Goal: Transaction & Acquisition: Purchase product/service

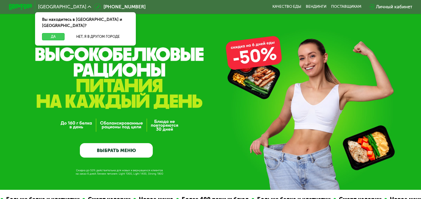
click at [58, 33] on button "Да" at bounding box center [53, 36] width 23 height 7
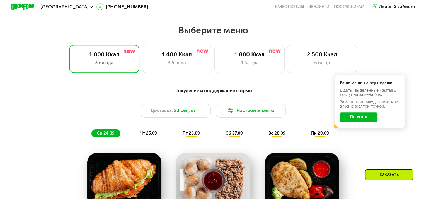
scroll to position [362, 0]
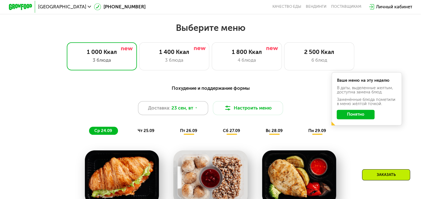
click at [172, 110] on span "23 сен, вт" at bounding box center [183, 108] width 22 height 7
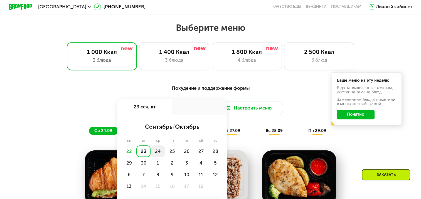
click at [160, 155] on div "24" at bounding box center [158, 152] width 14 height 12
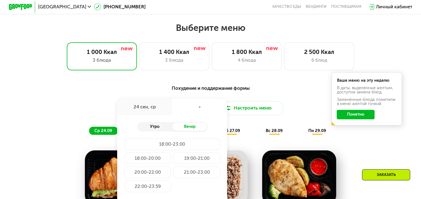
click at [163, 127] on div "Утро" at bounding box center [154, 127] width 35 height 8
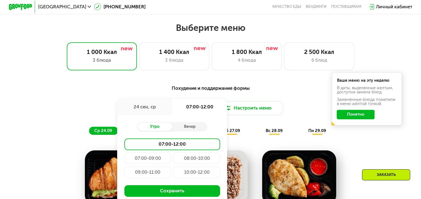
click at [116, 111] on div "Доставка: [DATE] сен, ср 07:00-12:00 Утро Вечер 07:00-12:00 07:00-09:00 08:00-1…" at bounding box center [210, 108] width 346 height 14
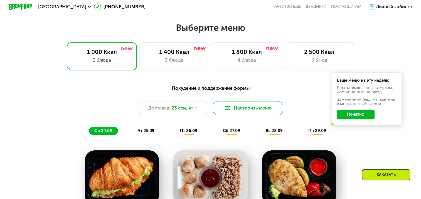
click at [253, 110] on button "Настроить меню" at bounding box center [248, 108] width 70 height 14
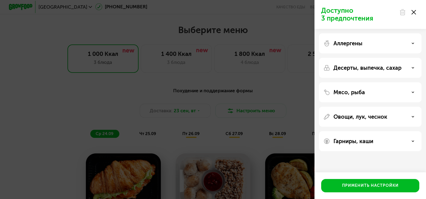
click at [412, 68] on use at bounding box center [413, 67] width 2 height 1
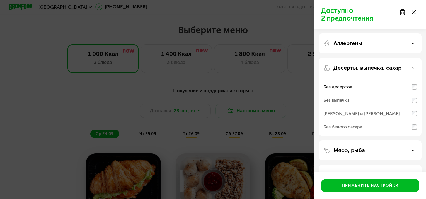
click at [421, 66] on div "Аллергены Десерты, выпечка, сахар Без десертов Без выпечки Без сэндвичей и круа…" at bounding box center [369, 121] width 111 height 185
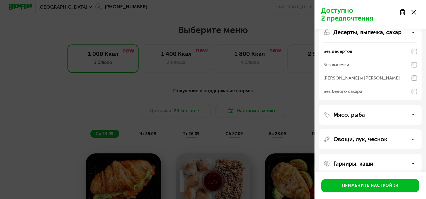
scroll to position [42, 0]
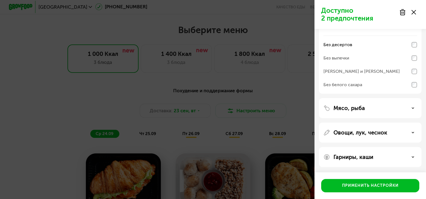
click at [411, 156] on div "Гарниры, каши" at bounding box center [370, 157] width 94 height 7
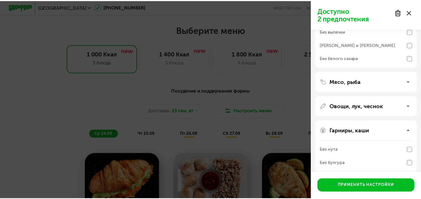
scroll to position [114, 0]
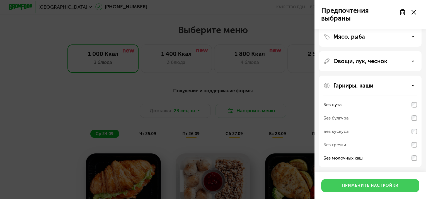
click at [372, 184] on div "Применить настройки" at bounding box center [370, 186] width 57 height 6
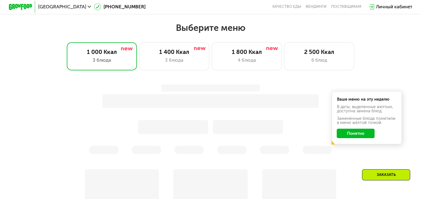
click at [349, 137] on button "Понятно" at bounding box center [356, 133] width 38 height 9
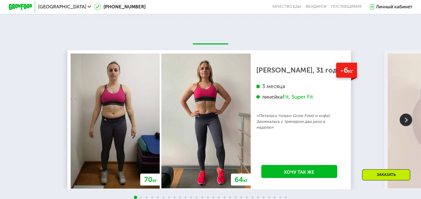
scroll to position [1114, 0]
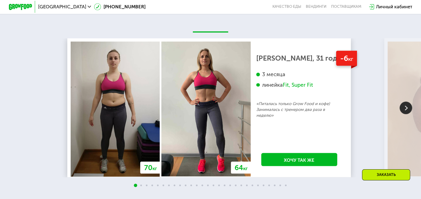
click at [309, 89] on div "Fit, Super Fit" at bounding box center [298, 85] width 30 height 7
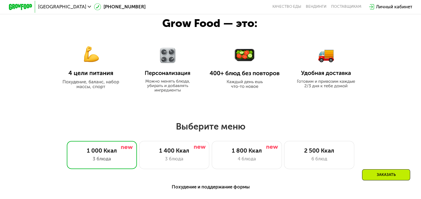
scroll to position [0, 0]
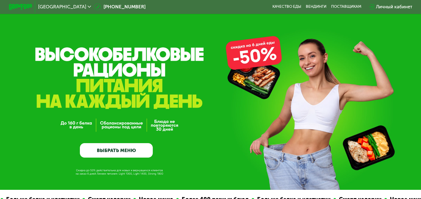
click at [110, 152] on link "ВЫБРАТЬ МЕНЮ" at bounding box center [116, 150] width 73 height 15
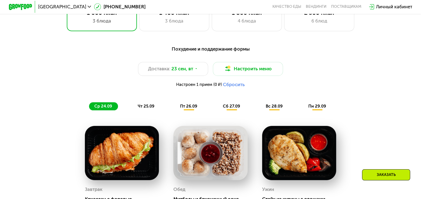
scroll to position [428, 0]
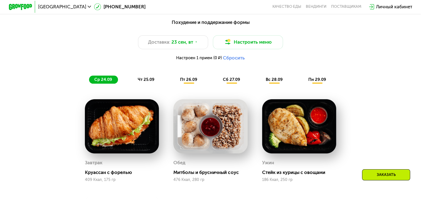
click at [242, 60] on button "Сбросить" at bounding box center [234, 58] width 22 height 6
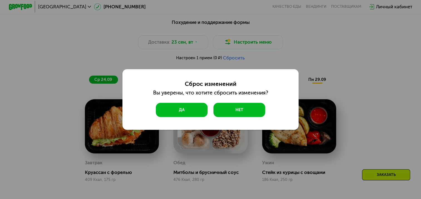
click at [170, 114] on button "Да" at bounding box center [182, 110] width 52 height 14
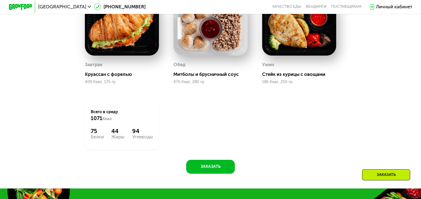
scroll to position [456, 0]
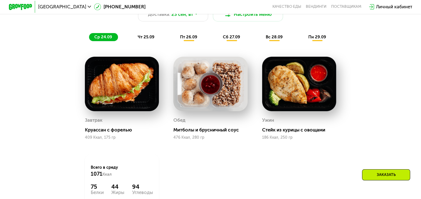
click at [121, 86] on img at bounding box center [122, 84] width 74 height 55
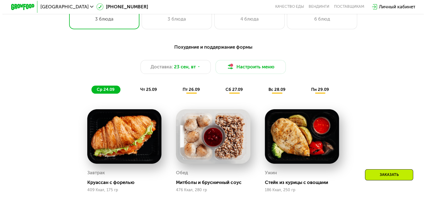
scroll to position [400, 0]
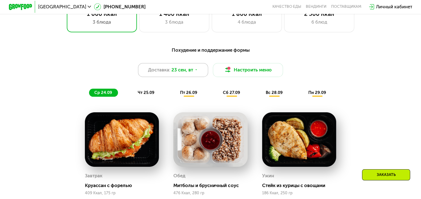
click at [197, 72] on icon at bounding box center [197, 70] width 4 height 4
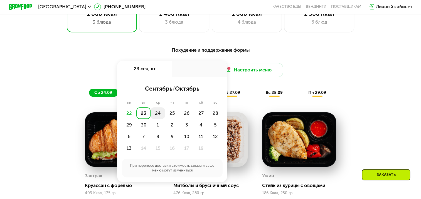
click at [158, 118] on div "24" at bounding box center [158, 114] width 14 height 12
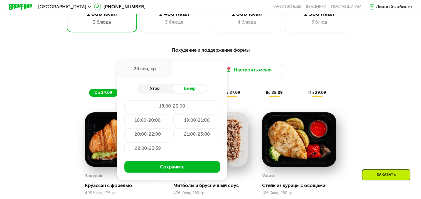
click at [155, 93] on div "Утро" at bounding box center [154, 89] width 35 height 8
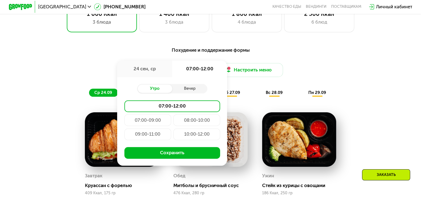
click at [156, 138] on div "09:00-11:00" at bounding box center [147, 135] width 47 height 12
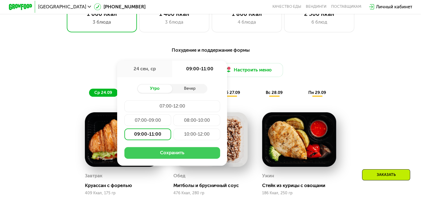
click at [160, 157] on button "Сохранить" at bounding box center [172, 153] width 96 height 12
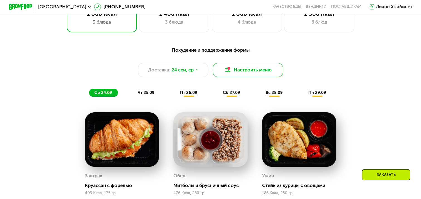
click at [270, 71] on button "Настроить меню" at bounding box center [248, 70] width 70 height 14
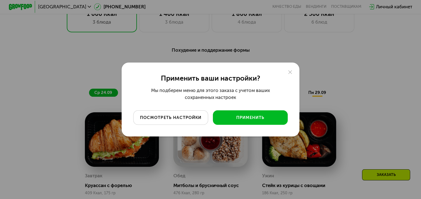
click at [180, 116] on div "посмотреть настройки" at bounding box center [171, 118] width 66 height 6
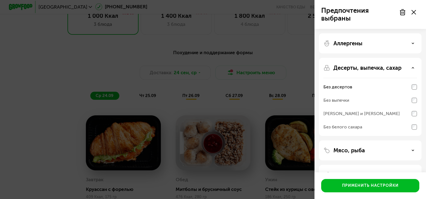
click at [414, 42] on div "Аллергены" at bounding box center [370, 43] width 94 height 7
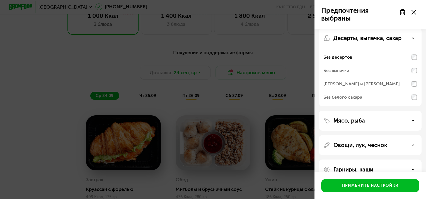
scroll to position [84, 0]
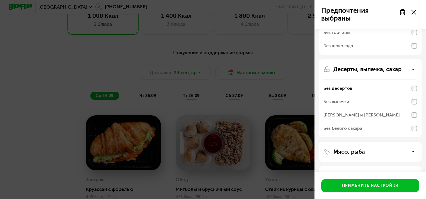
click at [337, 102] on div "Без выпечки" at bounding box center [336, 102] width 26 height 7
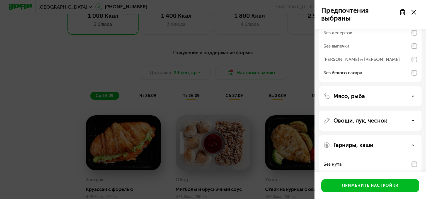
scroll to position [167, 0]
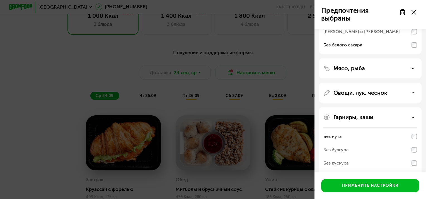
click at [383, 69] on div "Мясо, рыба" at bounding box center [370, 68] width 94 height 7
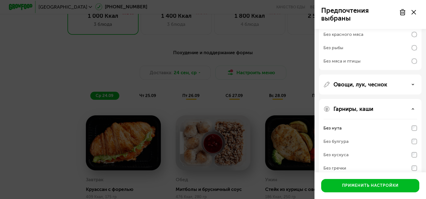
scroll to position [251, 0]
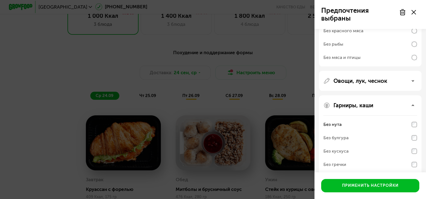
click at [390, 80] on div "Овощи, лук, чеснок" at bounding box center [370, 81] width 94 height 7
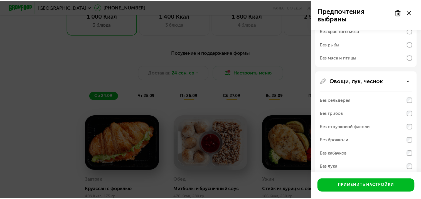
scroll to position [369, 0]
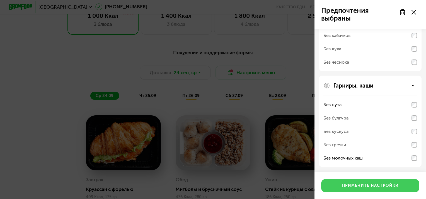
click at [372, 185] on div "Применить настройки" at bounding box center [370, 186] width 57 height 6
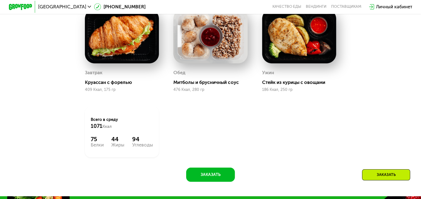
scroll to position [567, 0]
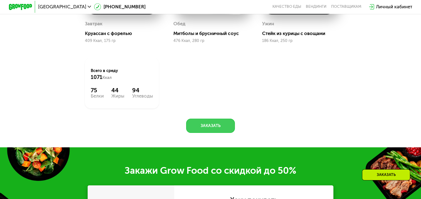
click at [209, 130] on button "Заказать" at bounding box center [210, 126] width 49 height 14
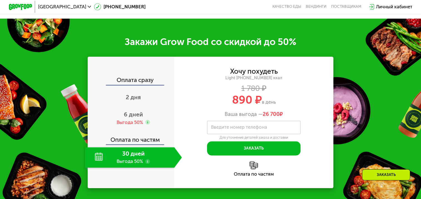
scroll to position [720, 0]
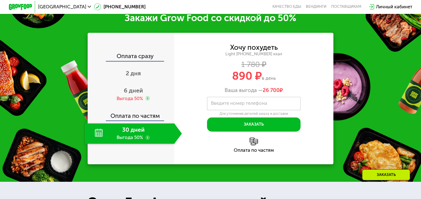
click at [209, 68] on div "1 780 ₽" at bounding box center [253, 64] width 159 height 6
click at [130, 143] on div "30 дней Выгода 50%" at bounding box center [130, 133] width 90 height 21
click at [314, 6] on link "Вендинги" at bounding box center [316, 6] width 21 height 5
